Goal: Information Seeking & Learning: Find specific fact

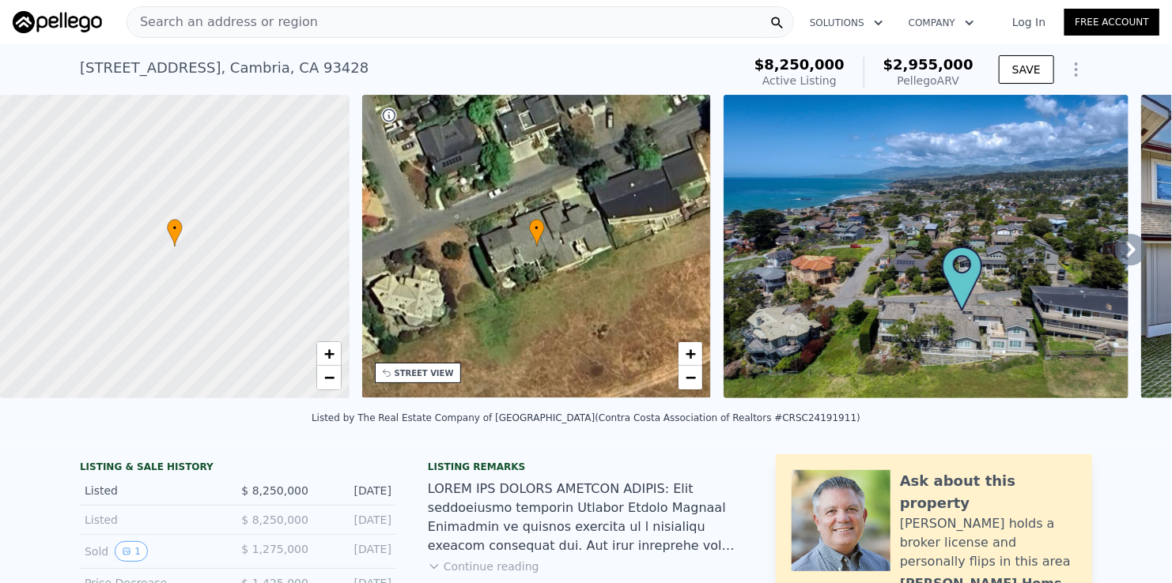
click at [471, 25] on div "Search an address or region" at bounding box center [459, 22] width 667 height 32
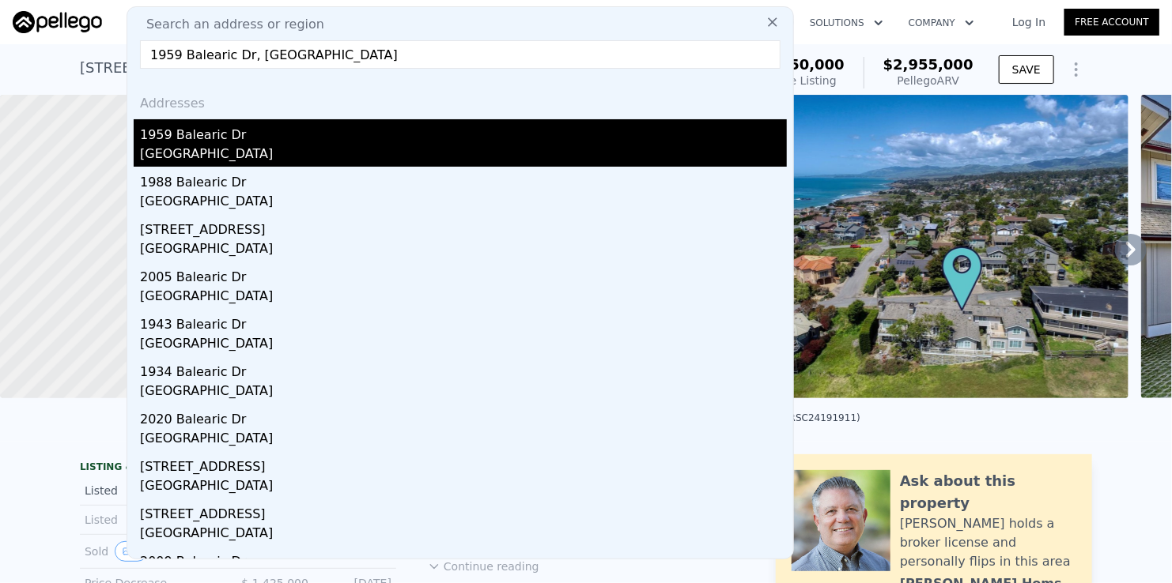
type input "1959 Balearic Dr, [GEOGRAPHIC_DATA]"
click at [253, 149] on div "[GEOGRAPHIC_DATA]" at bounding box center [463, 156] width 647 height 22
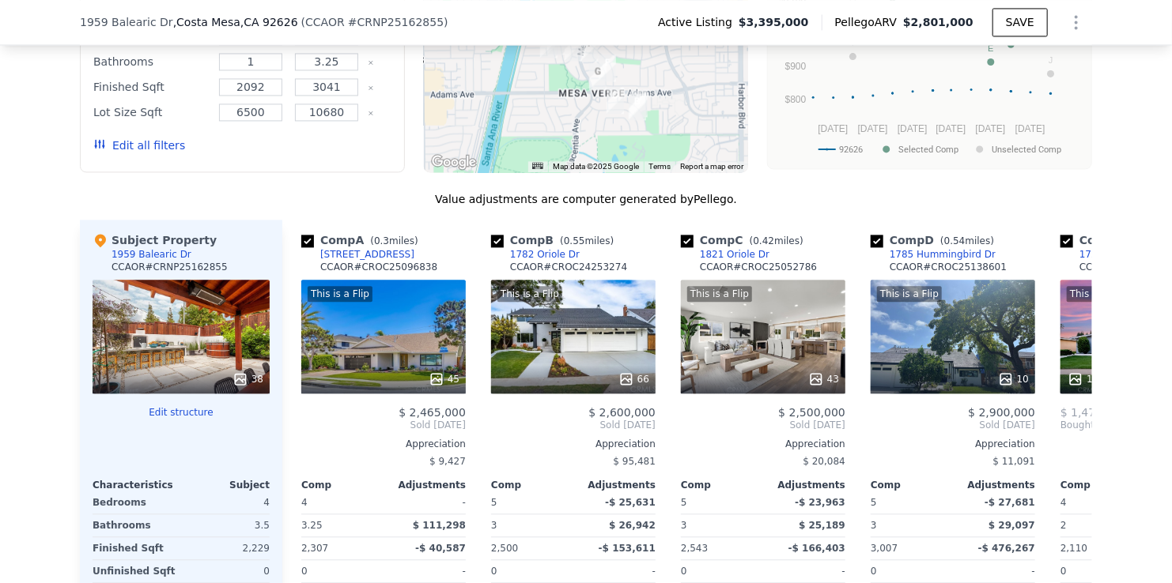
scroll to position [1575, 0]
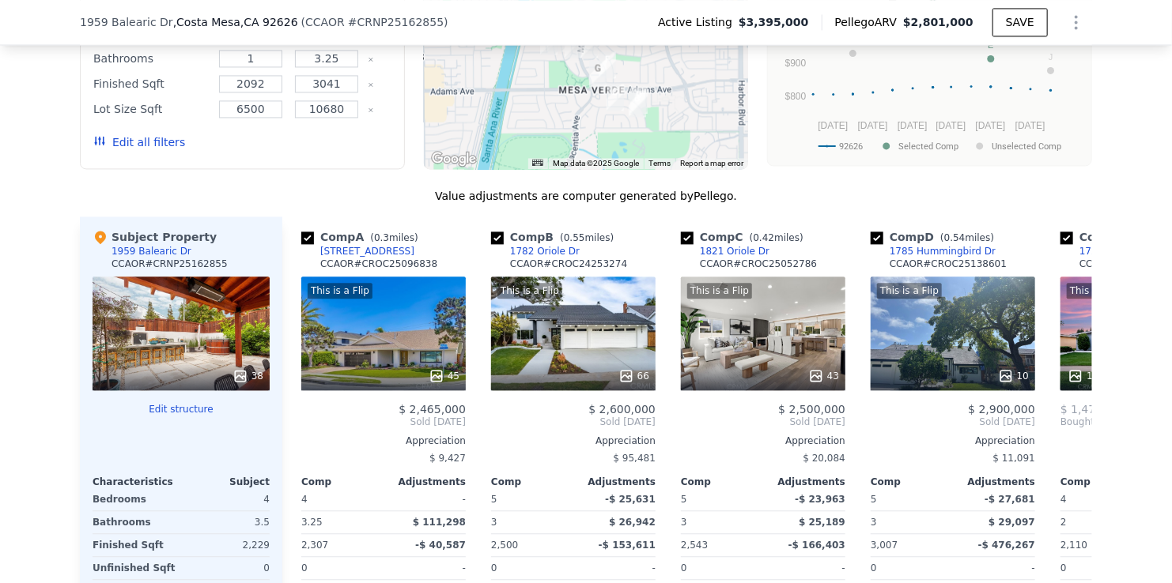
click at [19, 312] on div "We found 12 sales that match your search Listings provided by Contra Costa Asso…" at bounding box center [586, 312] width 1172 height 930
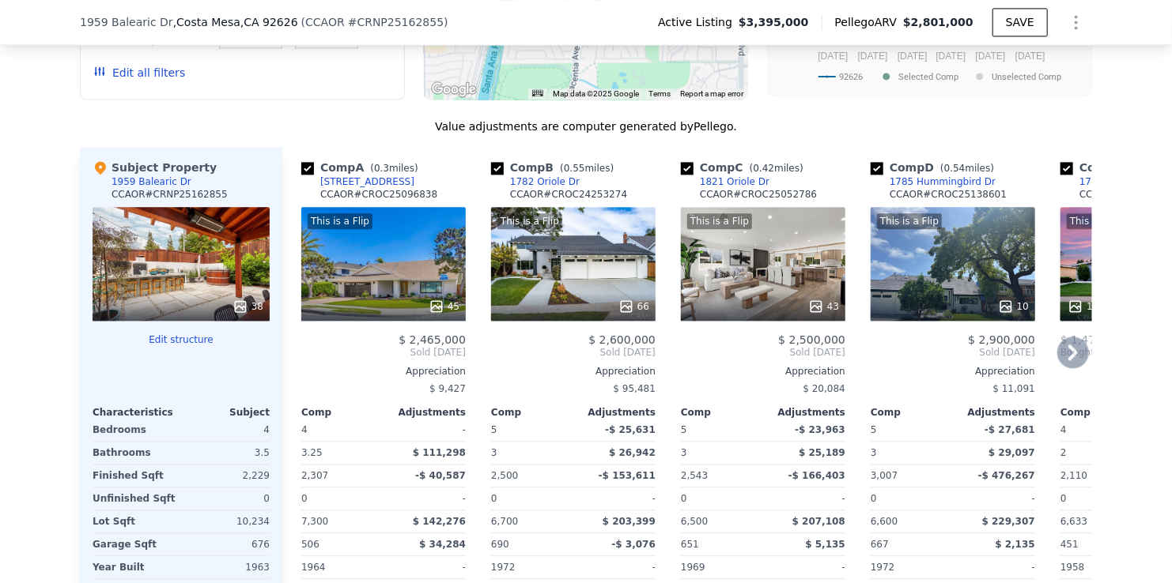
scroll to position [1654, 0]
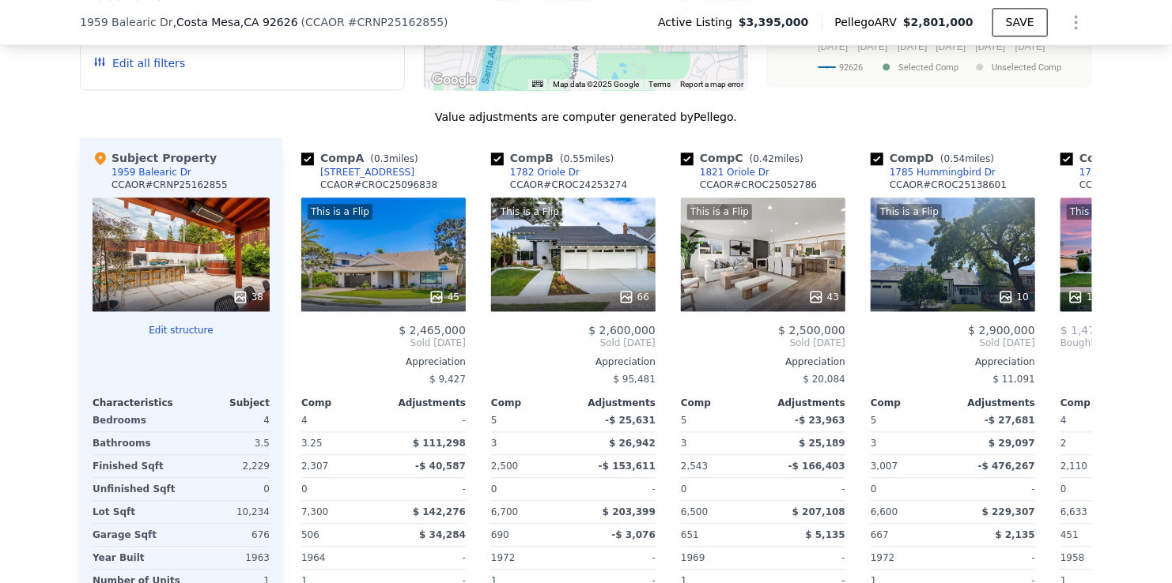
click at [55, 160] on div "We found 12 sales that match your search Listings provided by Contra Costa Asso…" at bounding box center [586, 233] width 1172 height 930
click at [1074, 352] on icon at bounding box center [1073, 343] width 32 height 32
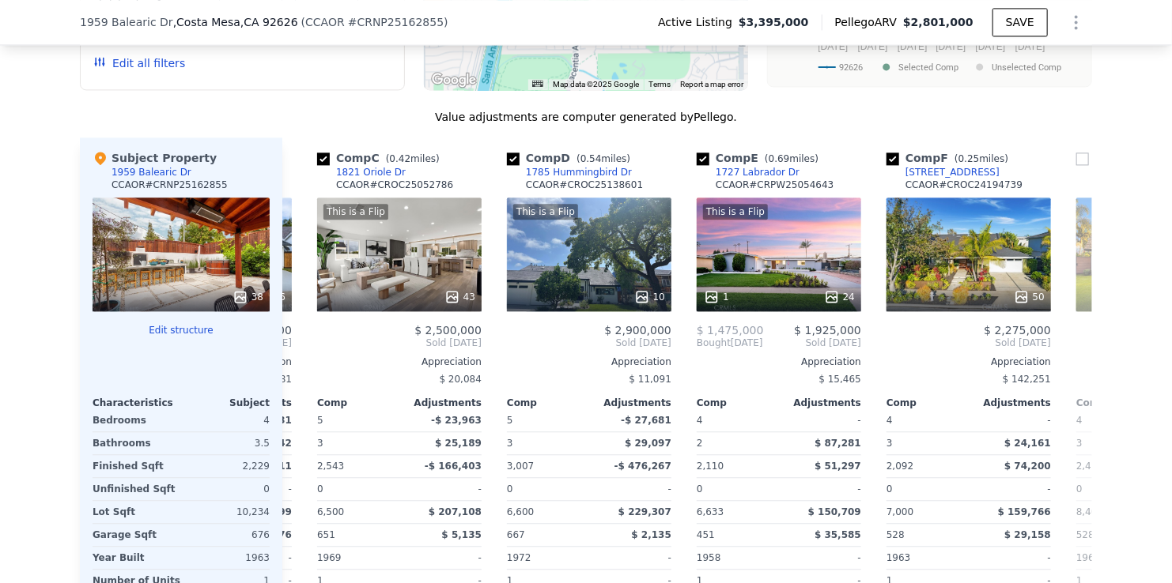
scroll to position [0, 379]
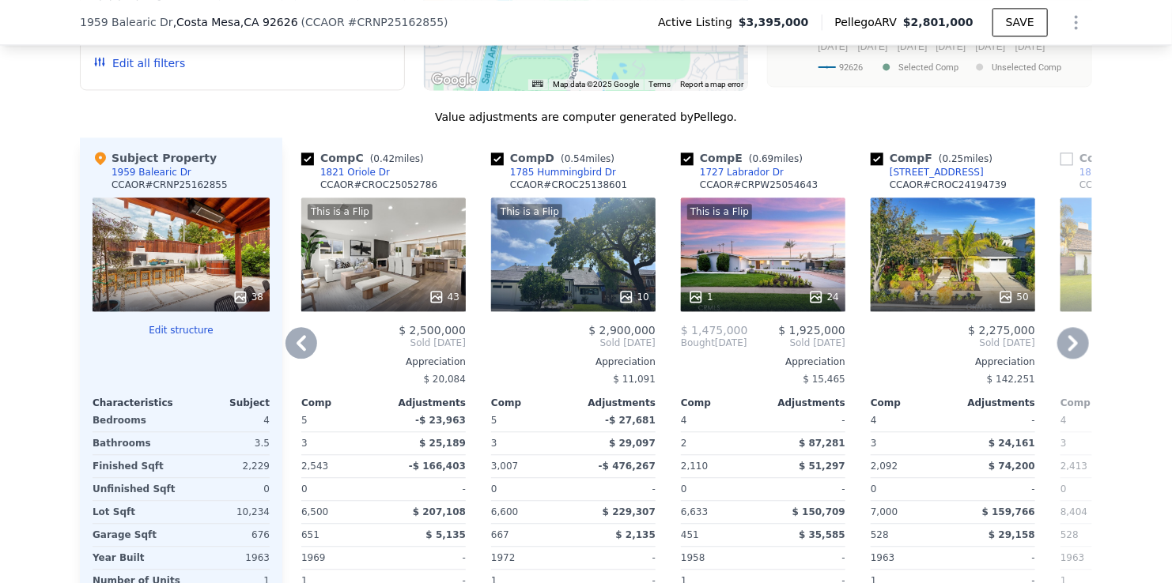
click at [1068, 351] on icon at bounding box center [1072, 343] width 9 height 16
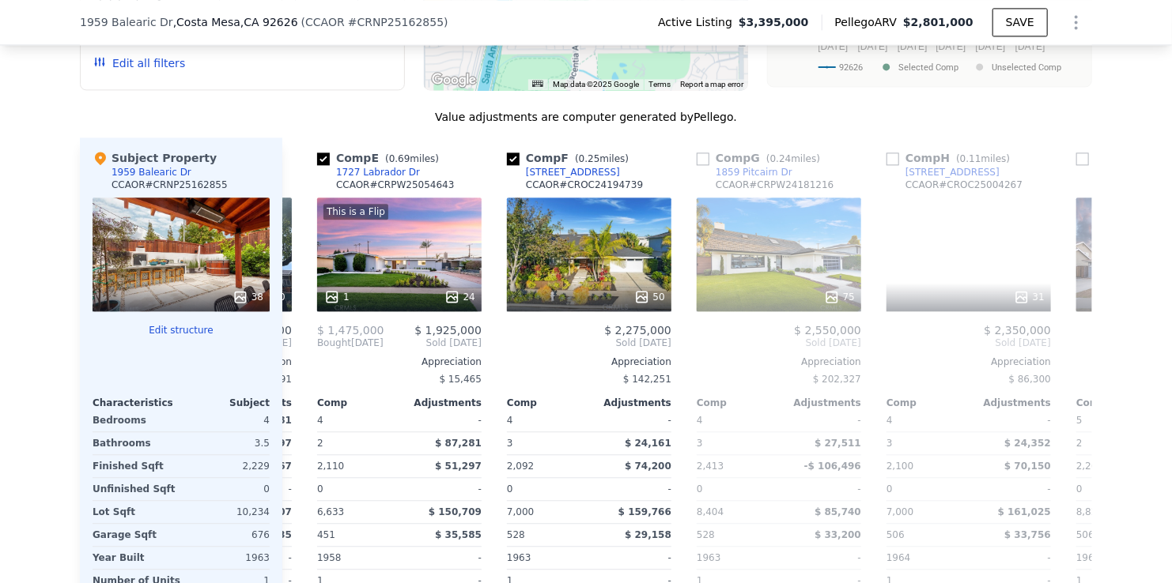
scroll to position [0, 759]
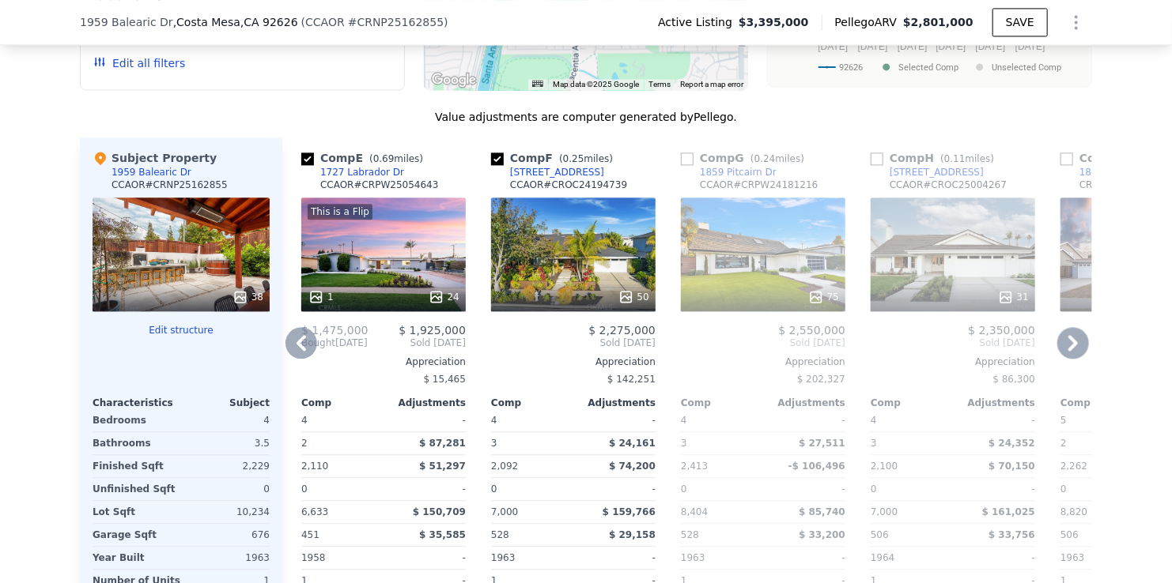
click at [299, 343] on icon at bounding box center [300, 343] width 9 height 16
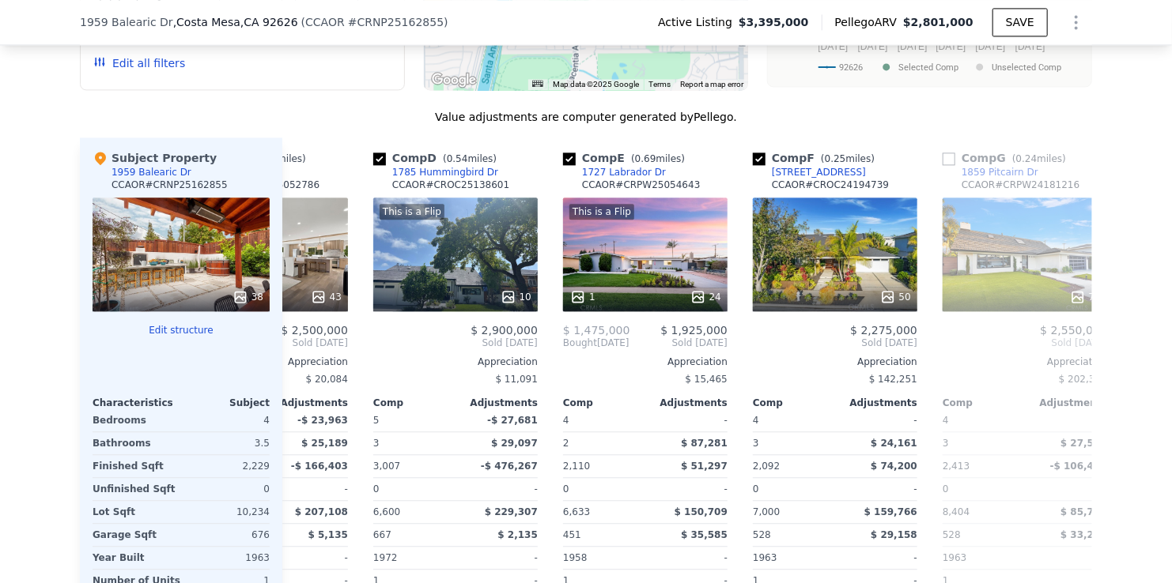
scroll to position [0, 379]
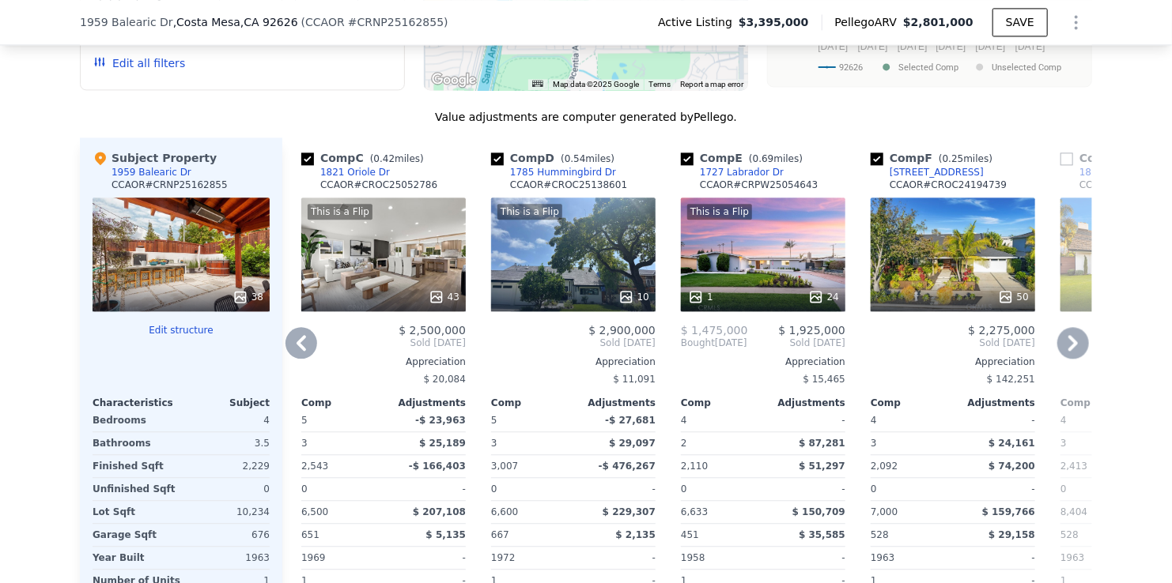
click at [300, 344] on icon at bounding box center [301, 343] width 32 height 32
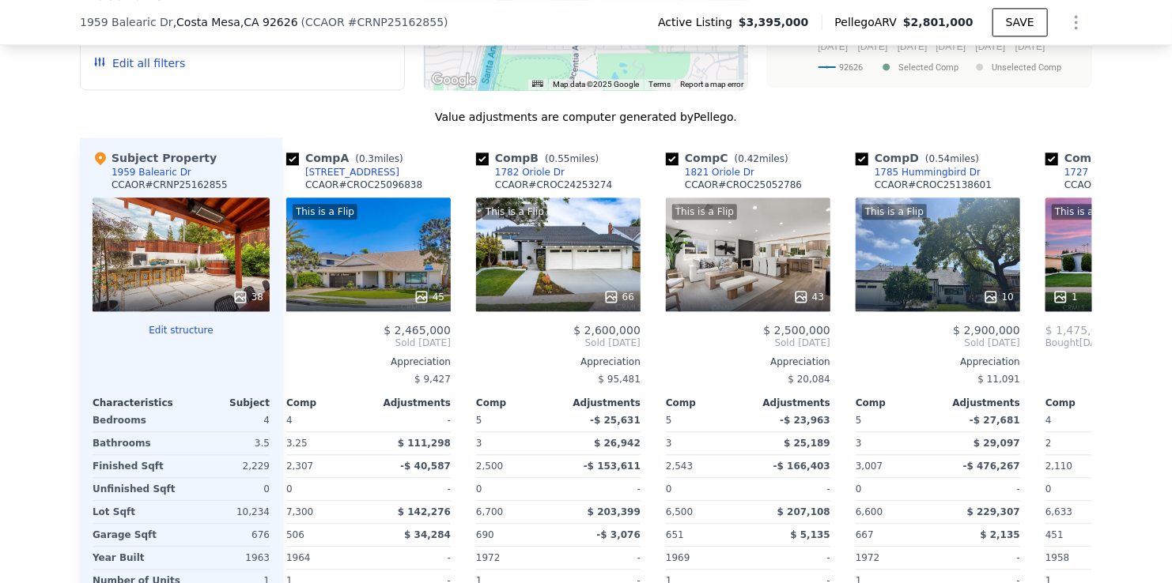
scroll to position [0, 0]
